Goal: Information Seeking & Learning: Learn about a topic

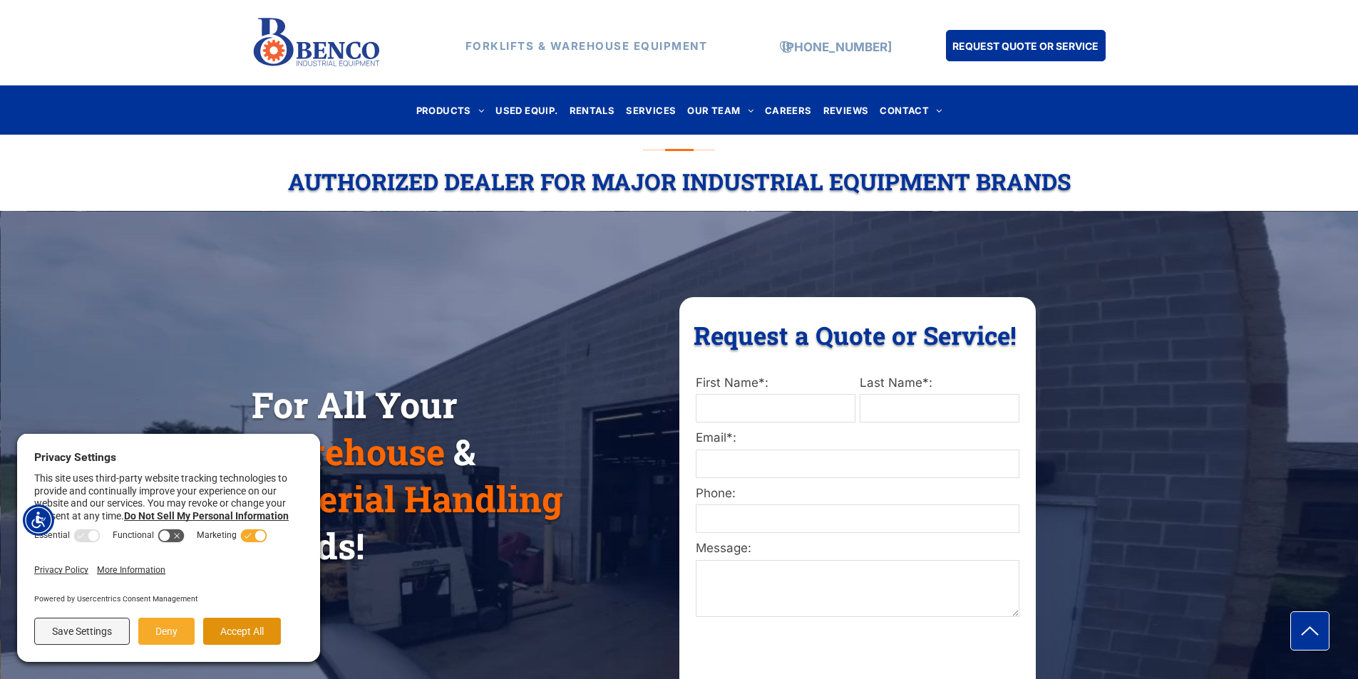
click at [256, 627] on button "Accept All" at bounding box center [242, 631] width 78 height 27
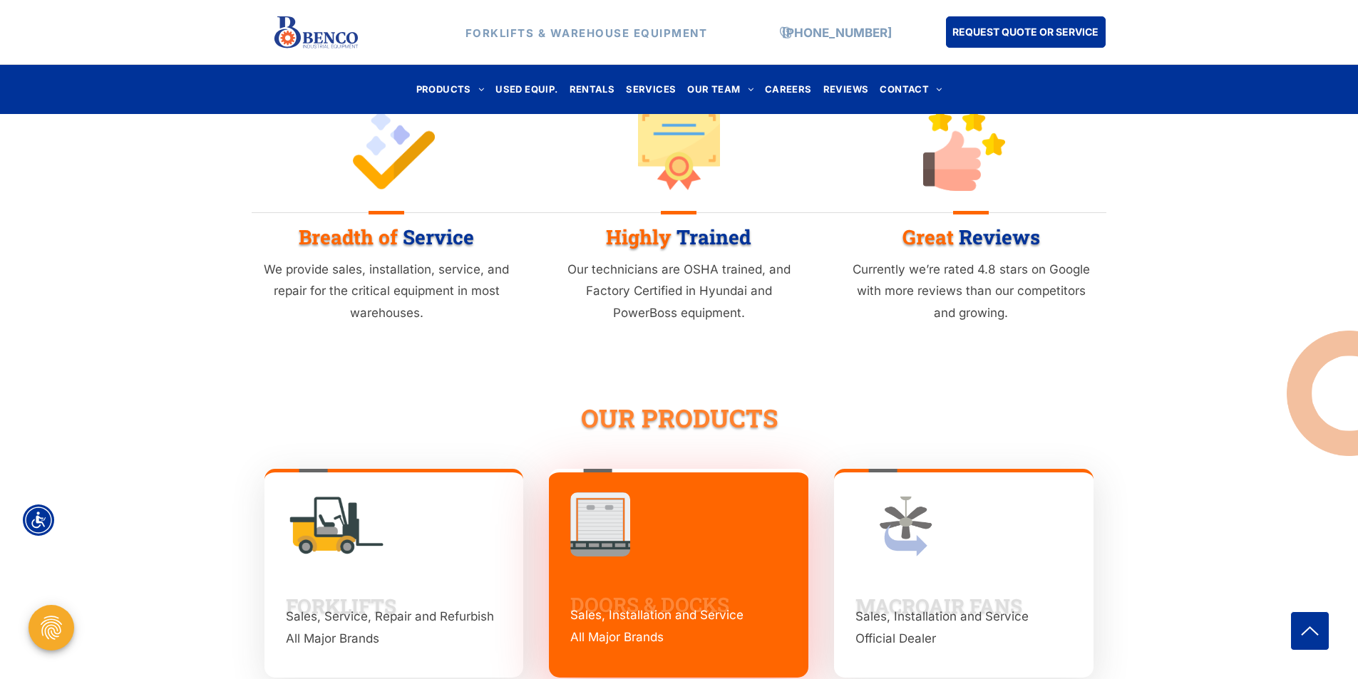
scroll to position [1568, 0]
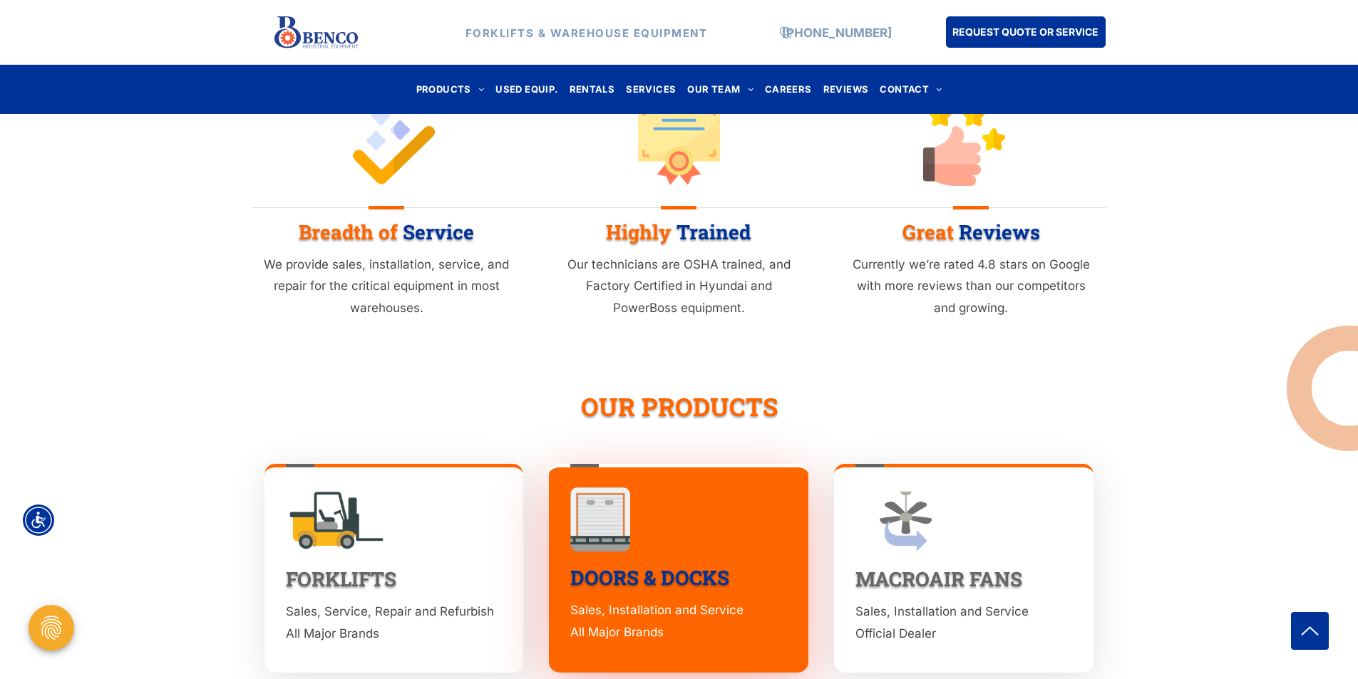
click at [656, 564] on link "DOORS & DOCKS" at bounding box center [649, 577] width 159 height 26
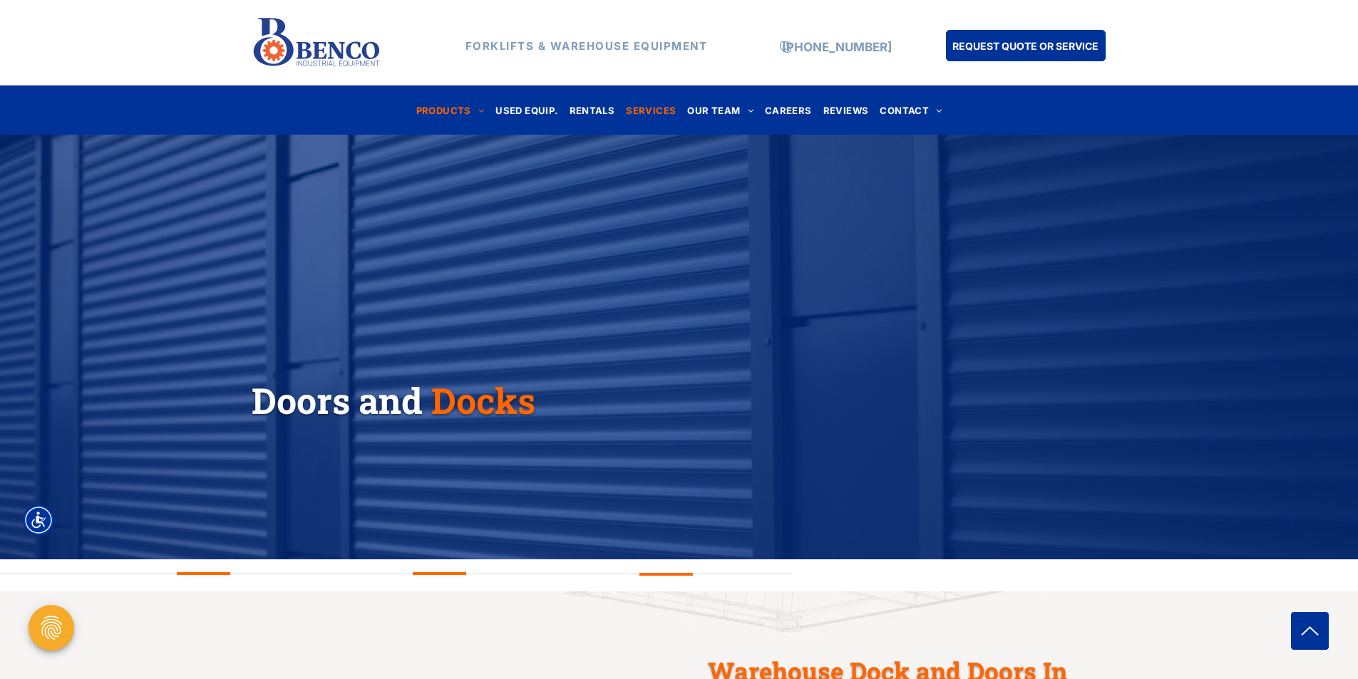
click at [653, 112] on span "SERVICES" at bounding box center [651, 109] width 50 height 19
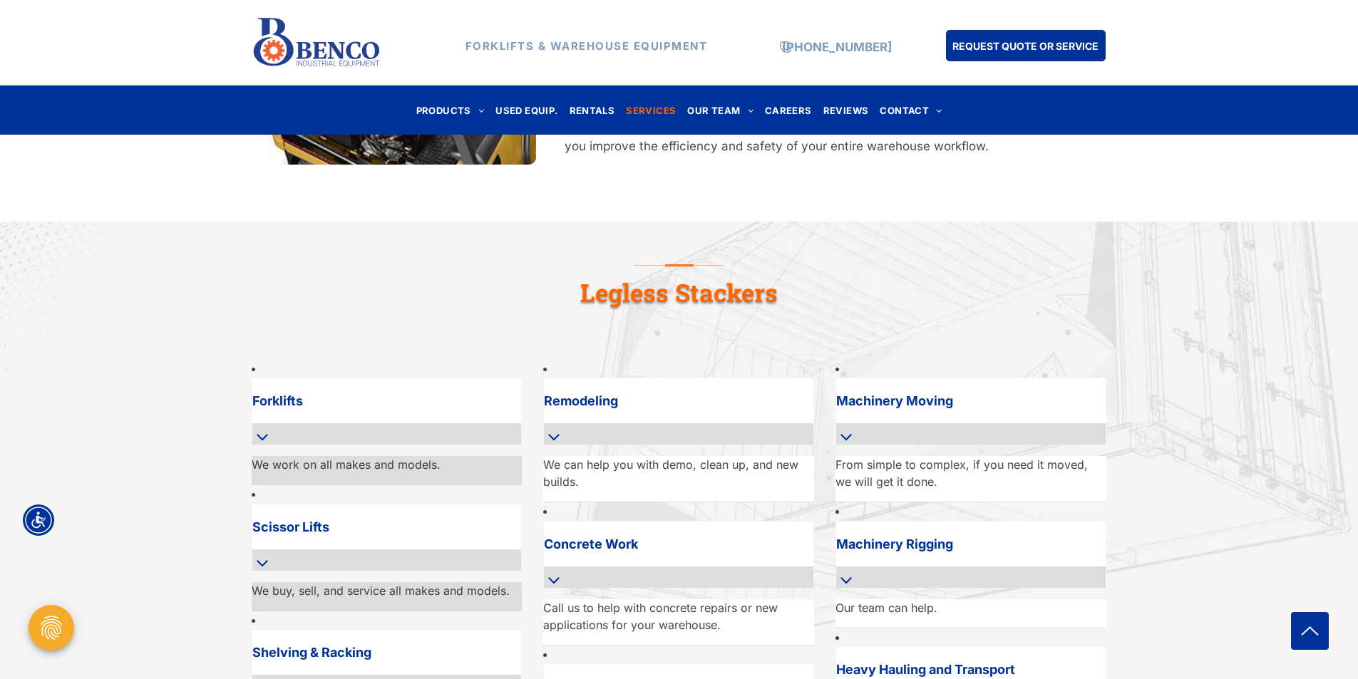
scroll to position [784, 0]
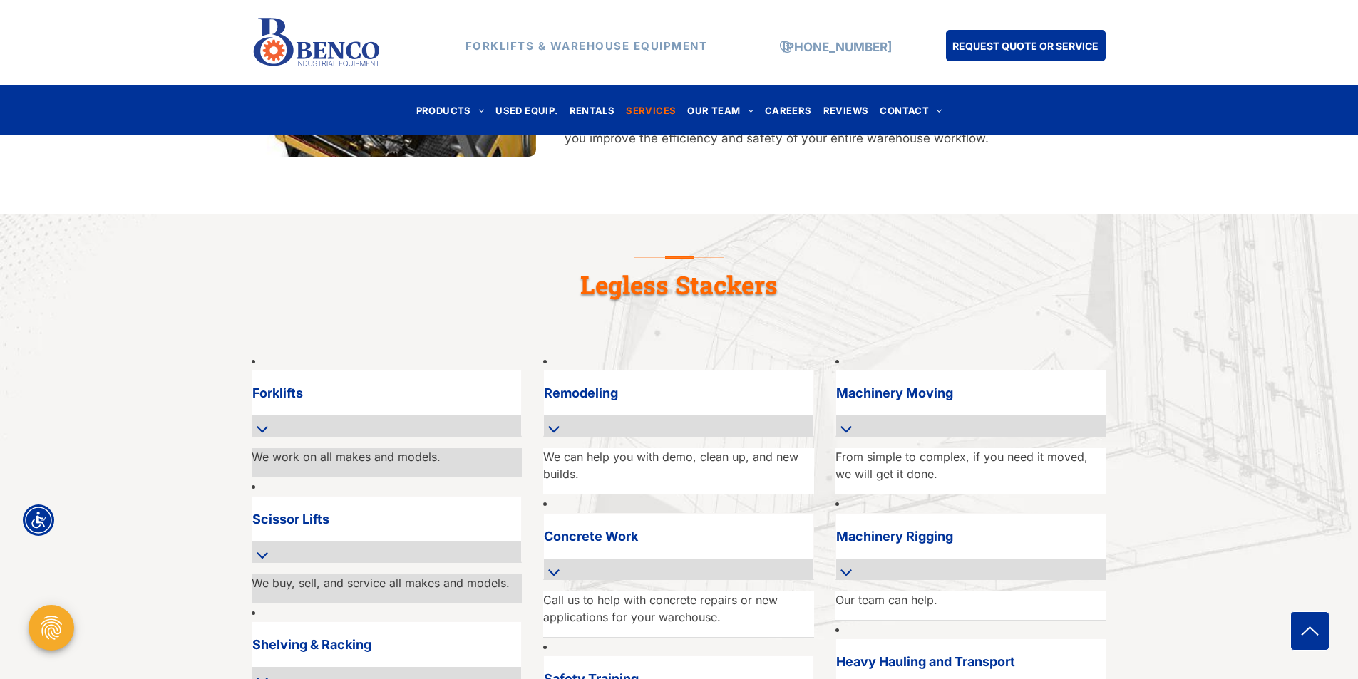
click at [268, 552] on icon at bounding box center [262, 555] width 11 height 6
click at [490, 574] on p "We buy, sell, and service all makes and models." at bounding box center [387, 582] width 271 height 17
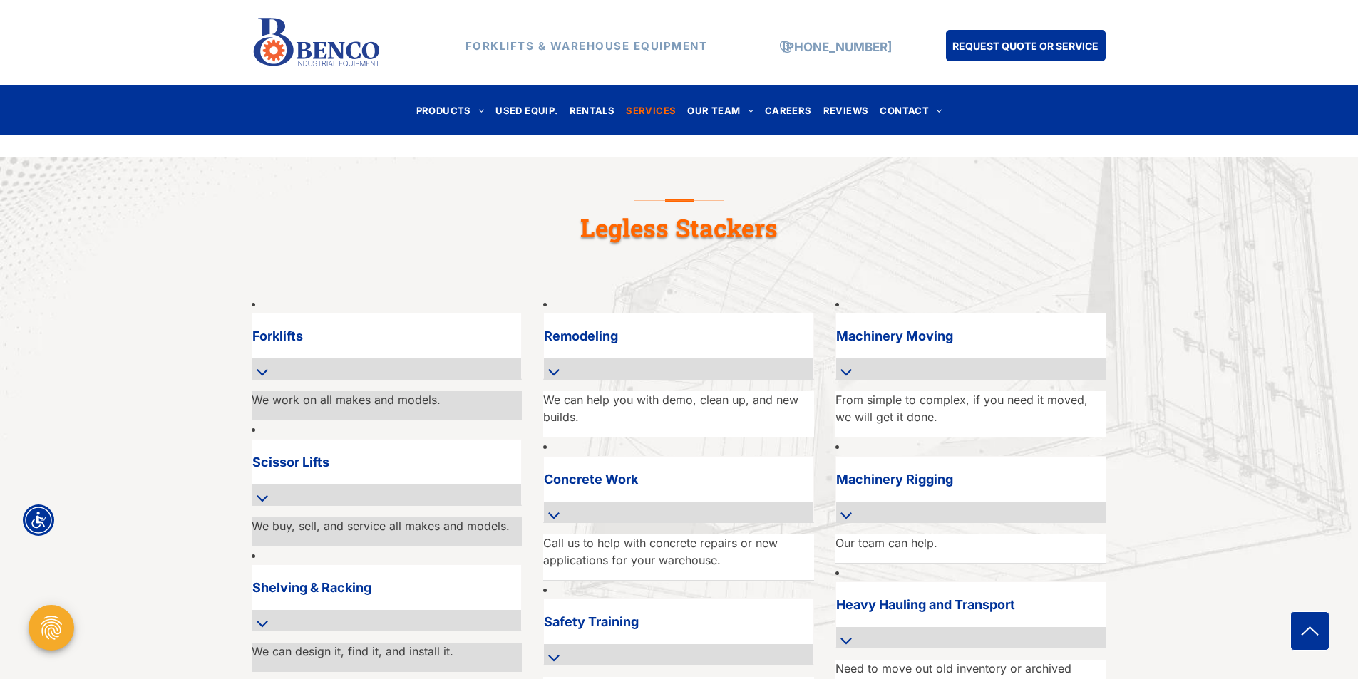
scroll to position [926, 0]
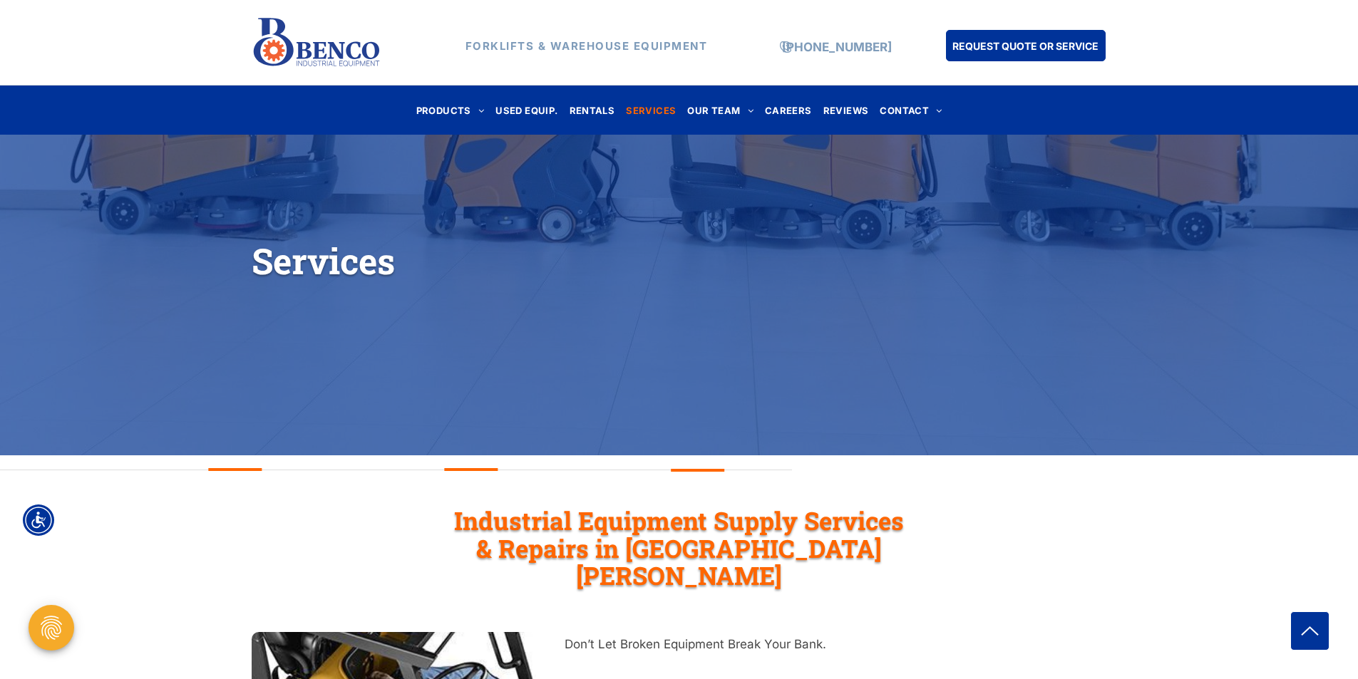
scroll to position [0, 0]
